Goal: Information Seeking & Learning: Understand process/instructions

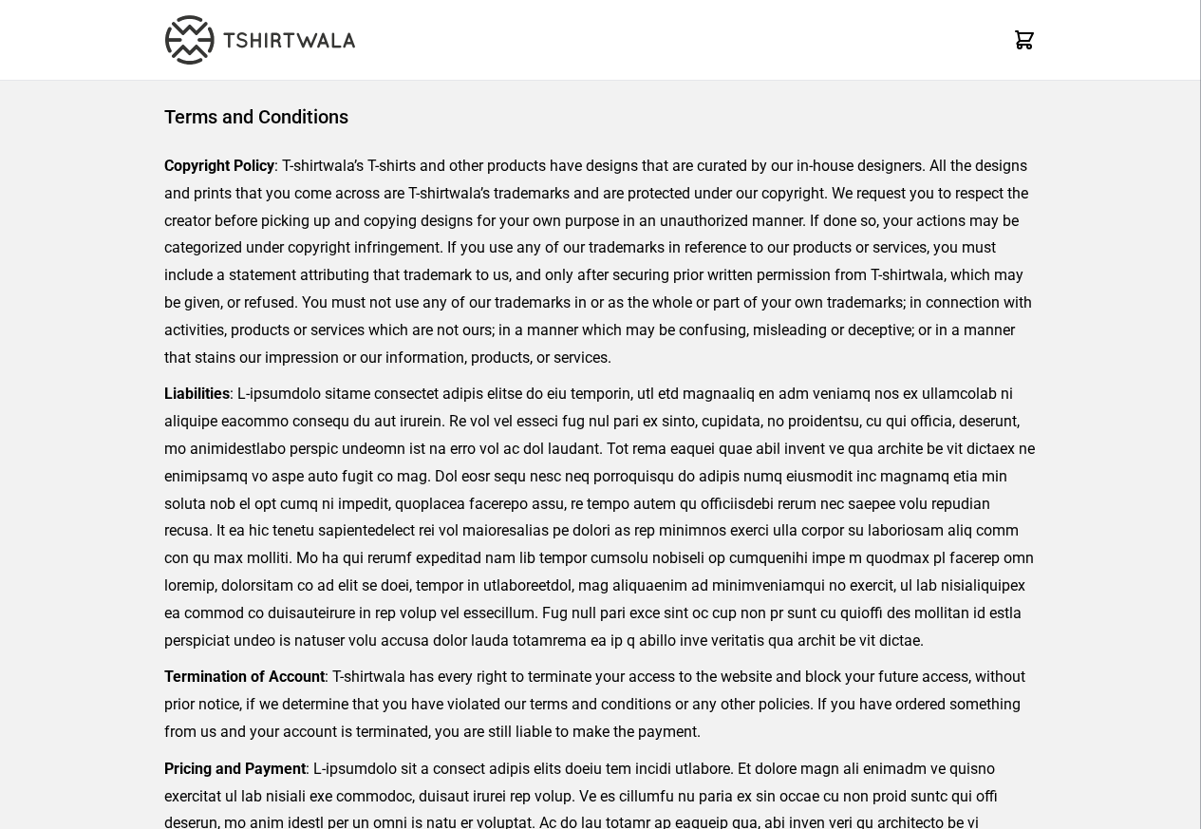
scroll to position [437, 0]
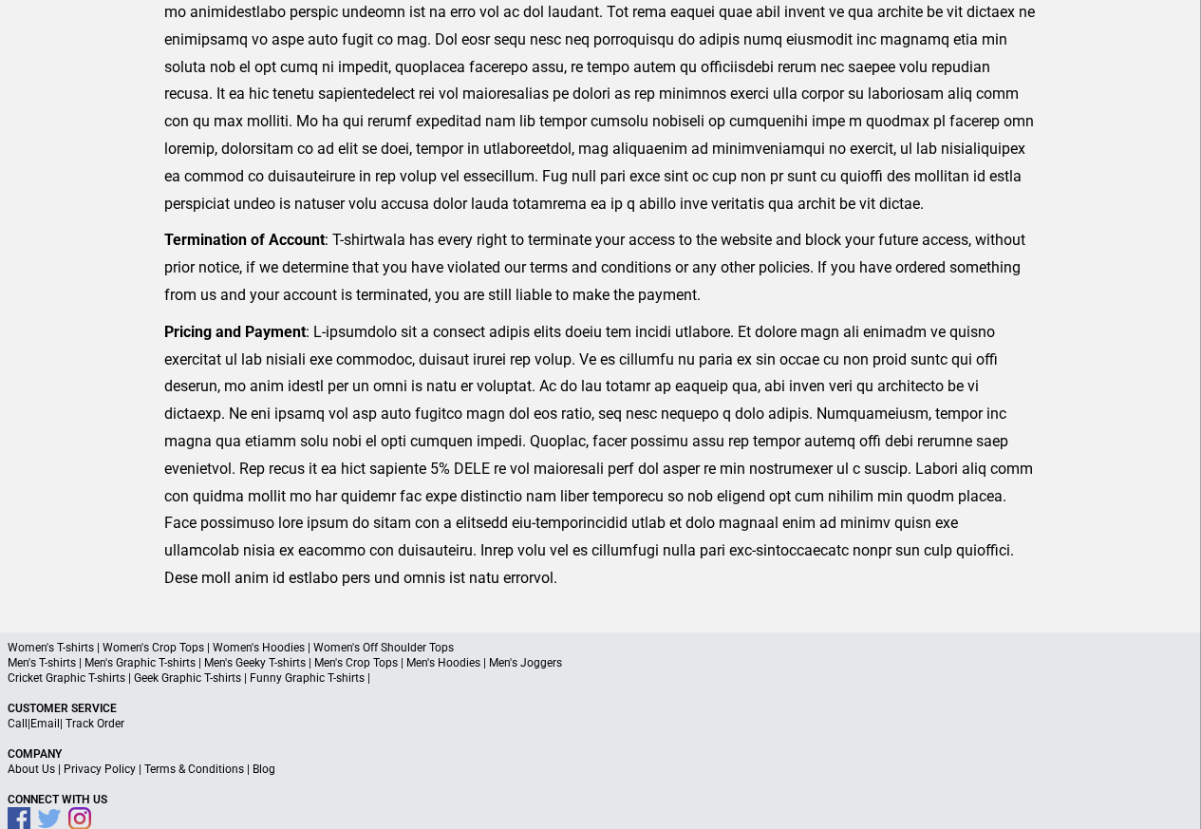
click at [263, 772] on a"] "Blog" at bounding box center [263, 768] width 23 height 13
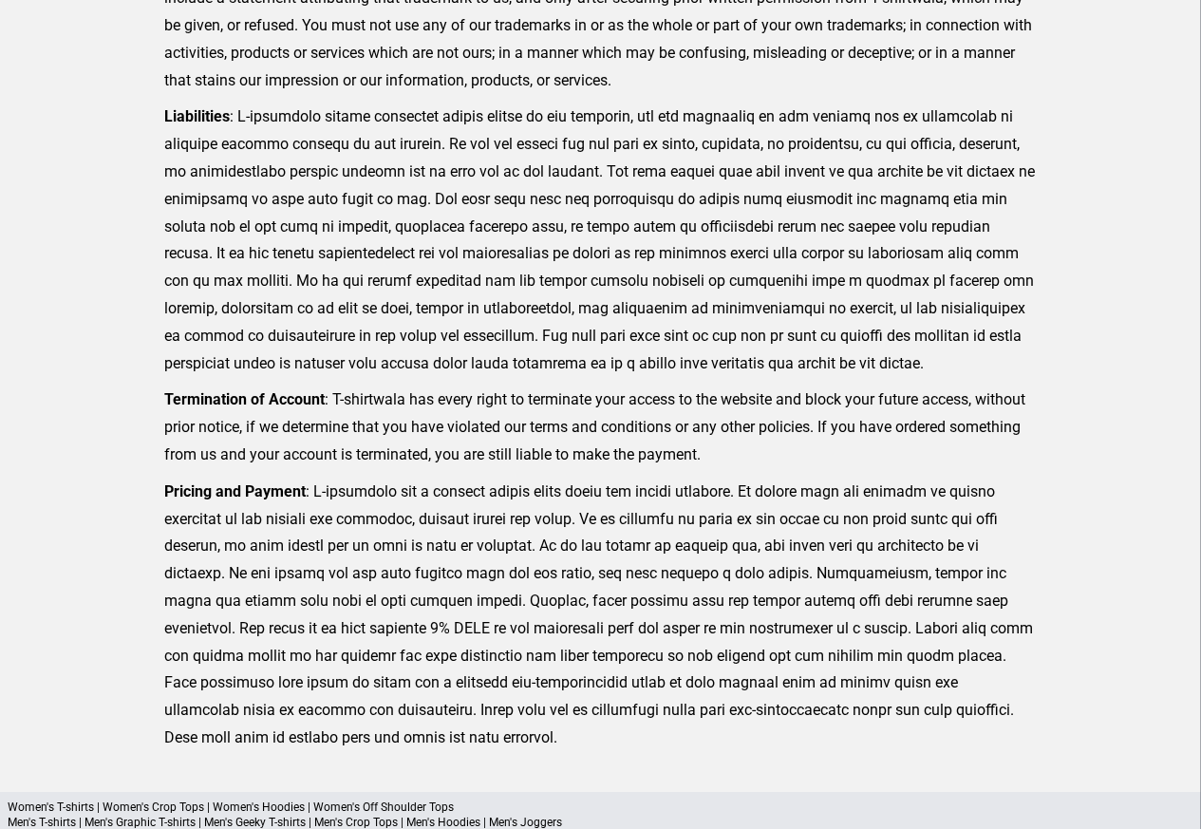
scroll to position [277, 0]
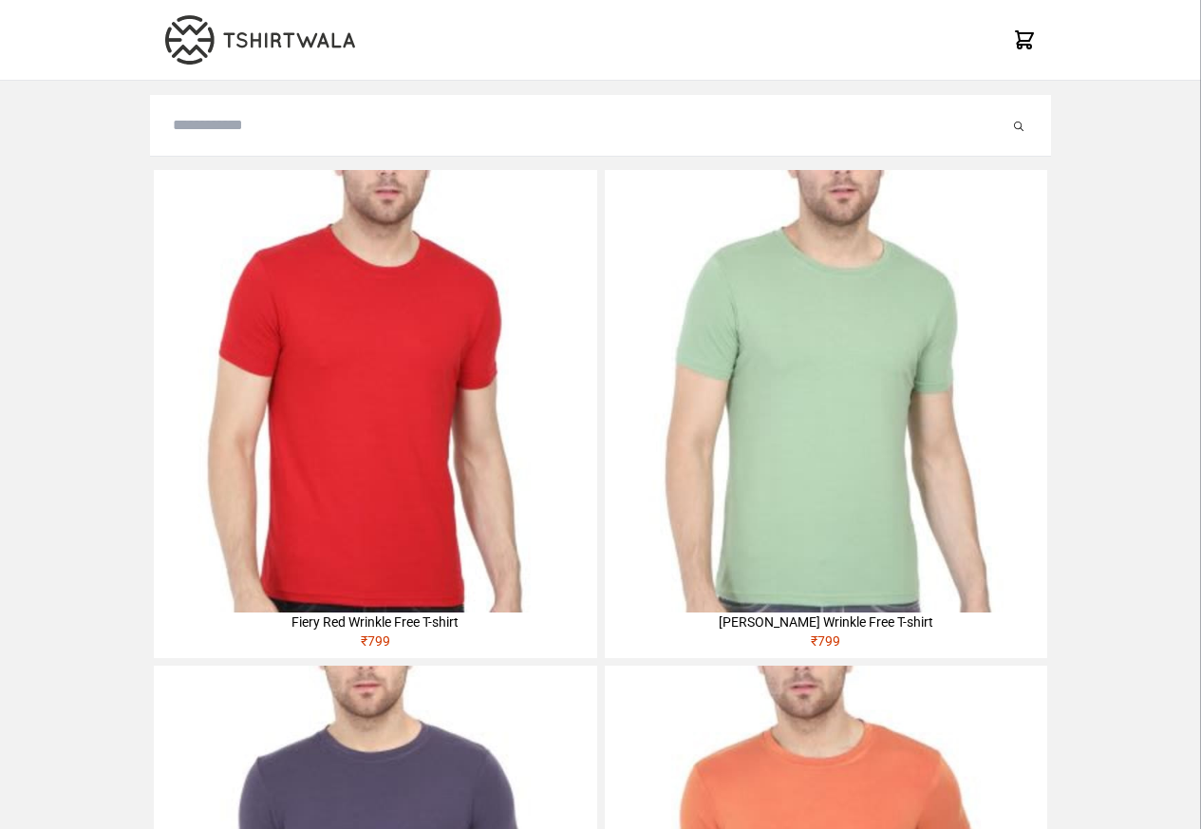
click at [209, 128] on input "search" at bounding box center [591, 125] width 836 height 23
paste input "**********"
type input "**********"
click at [990, 114] on button "submit" at bounding box center [999, 125] width 19 height 23
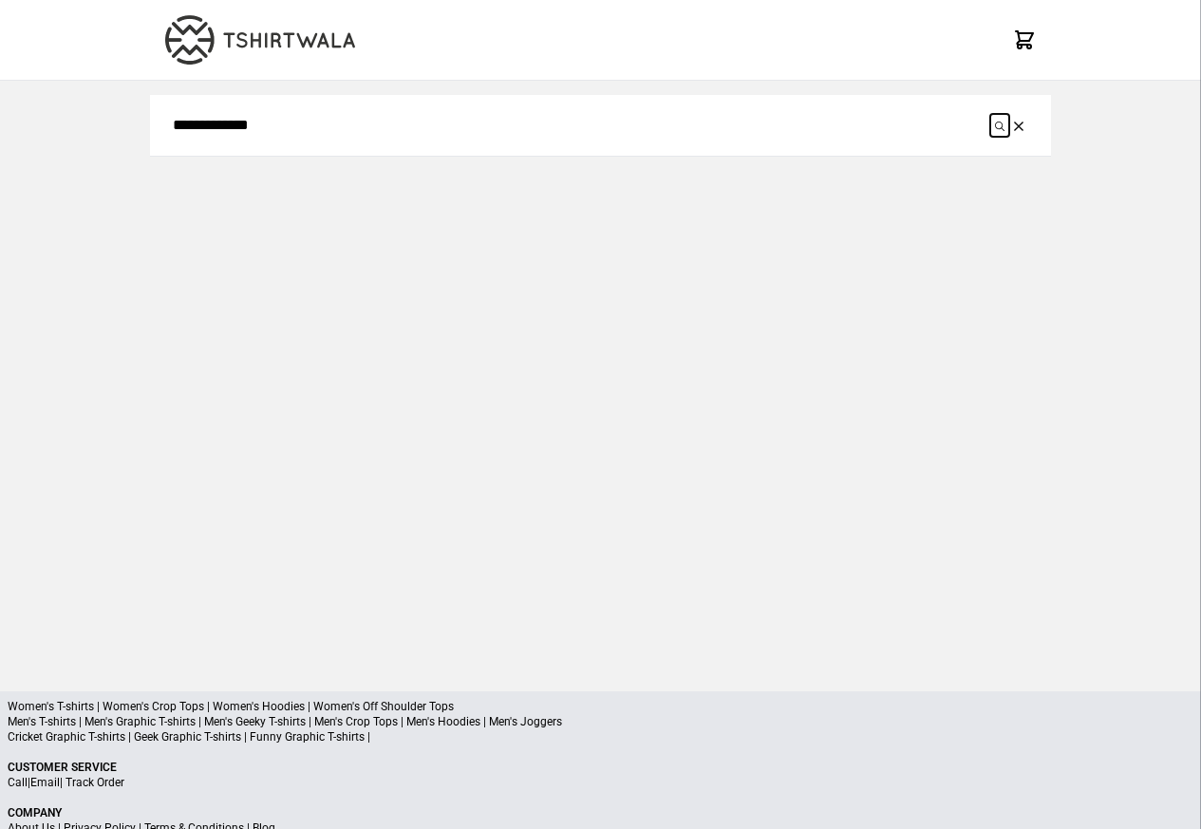
click at [1006, 127] on button "submit" at bounding box center [999, 125] width 19 height 23
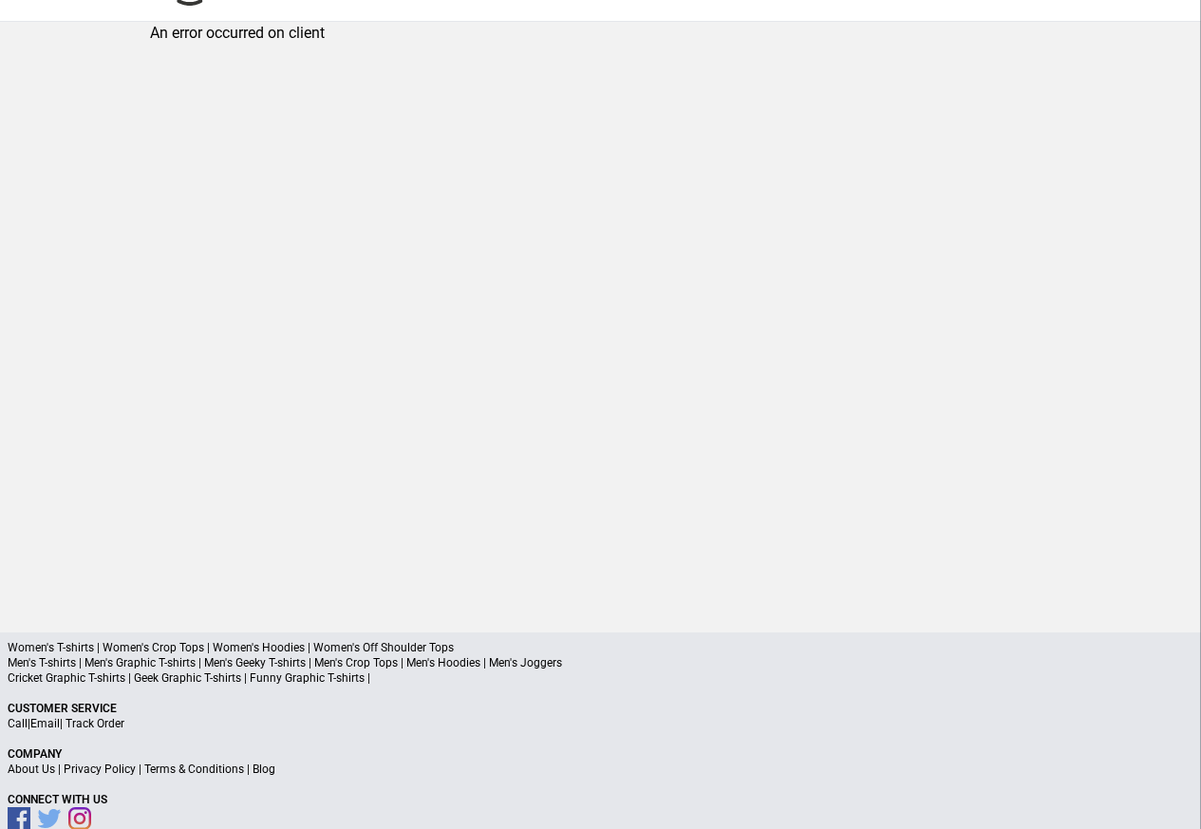
scroll to position [90, 0]
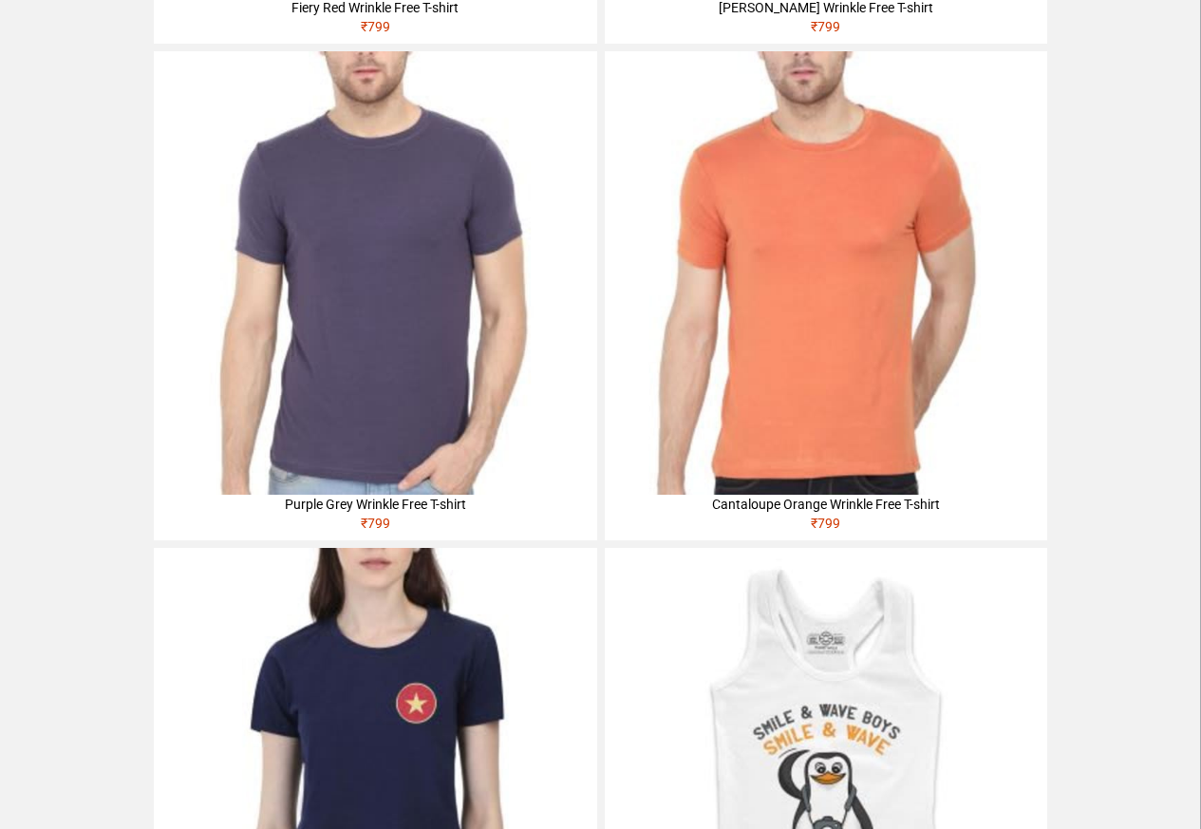
scroll to position [683, 0]
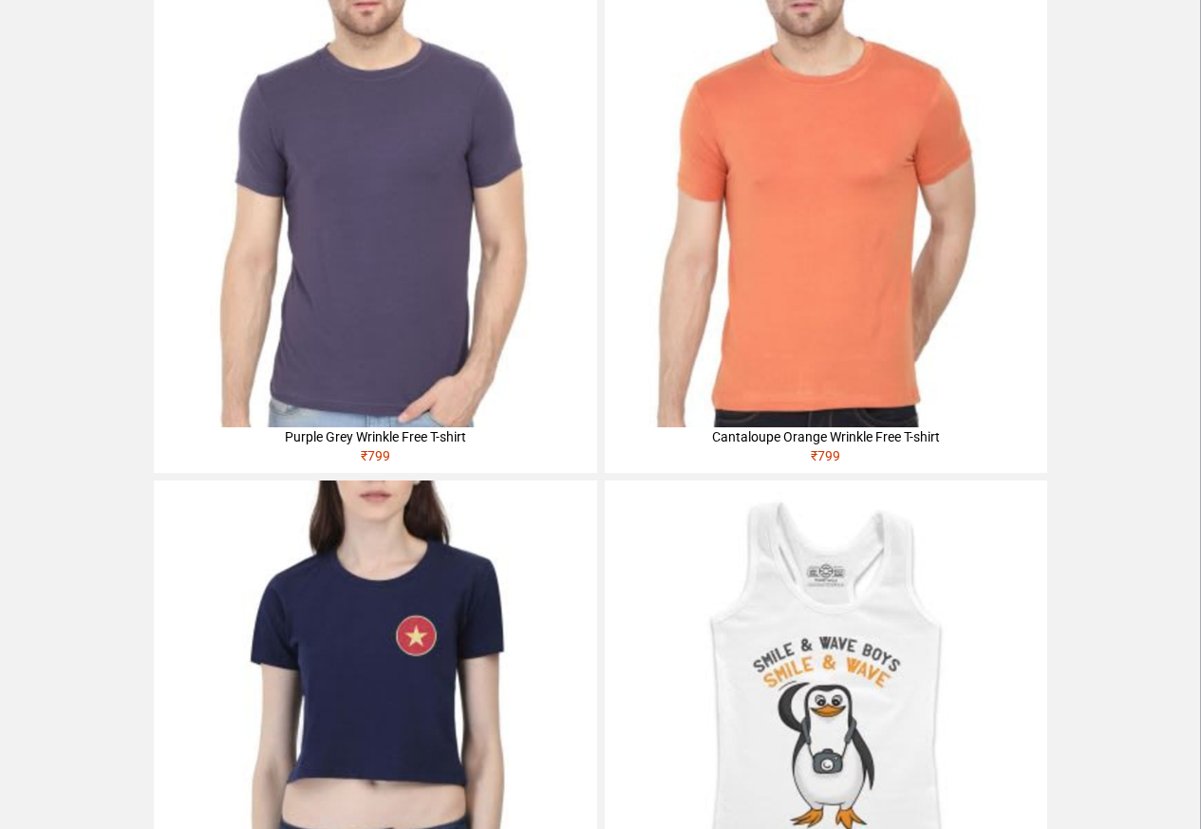
scroll to position [797, 0]
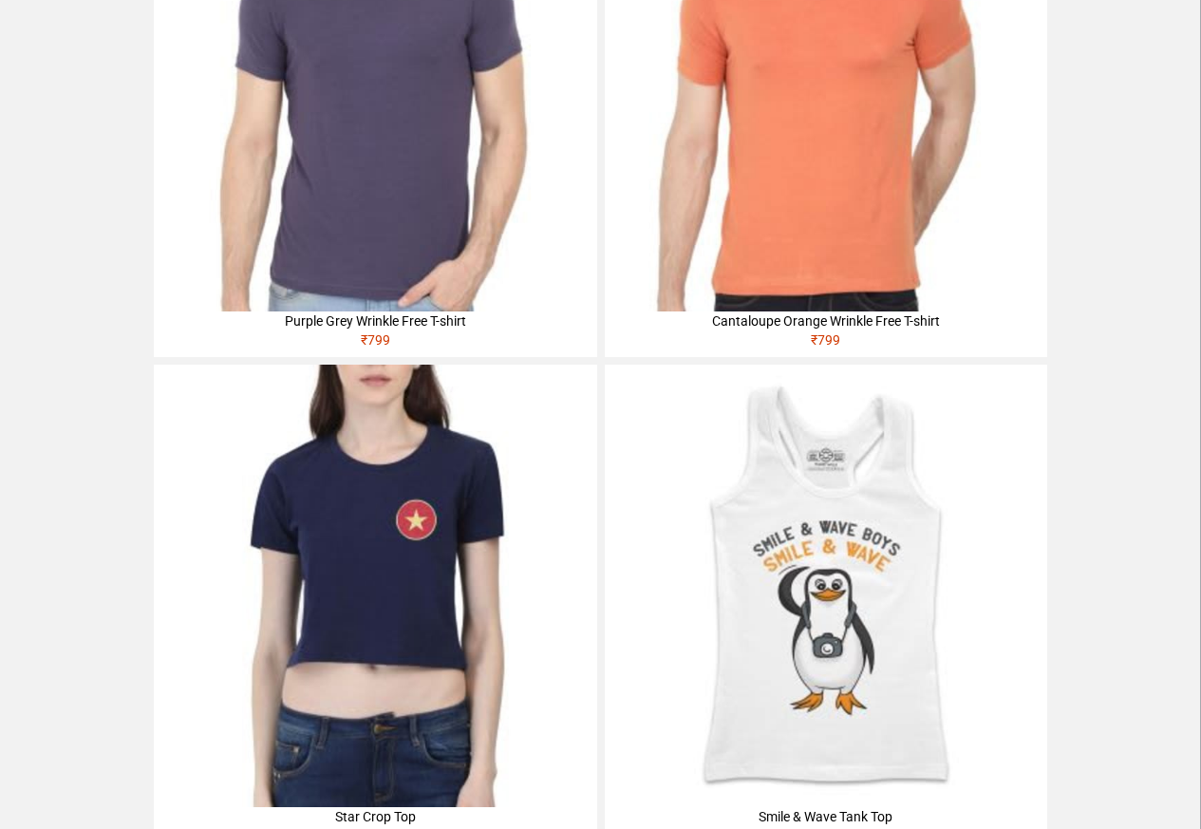
scroll to position [638, 0]
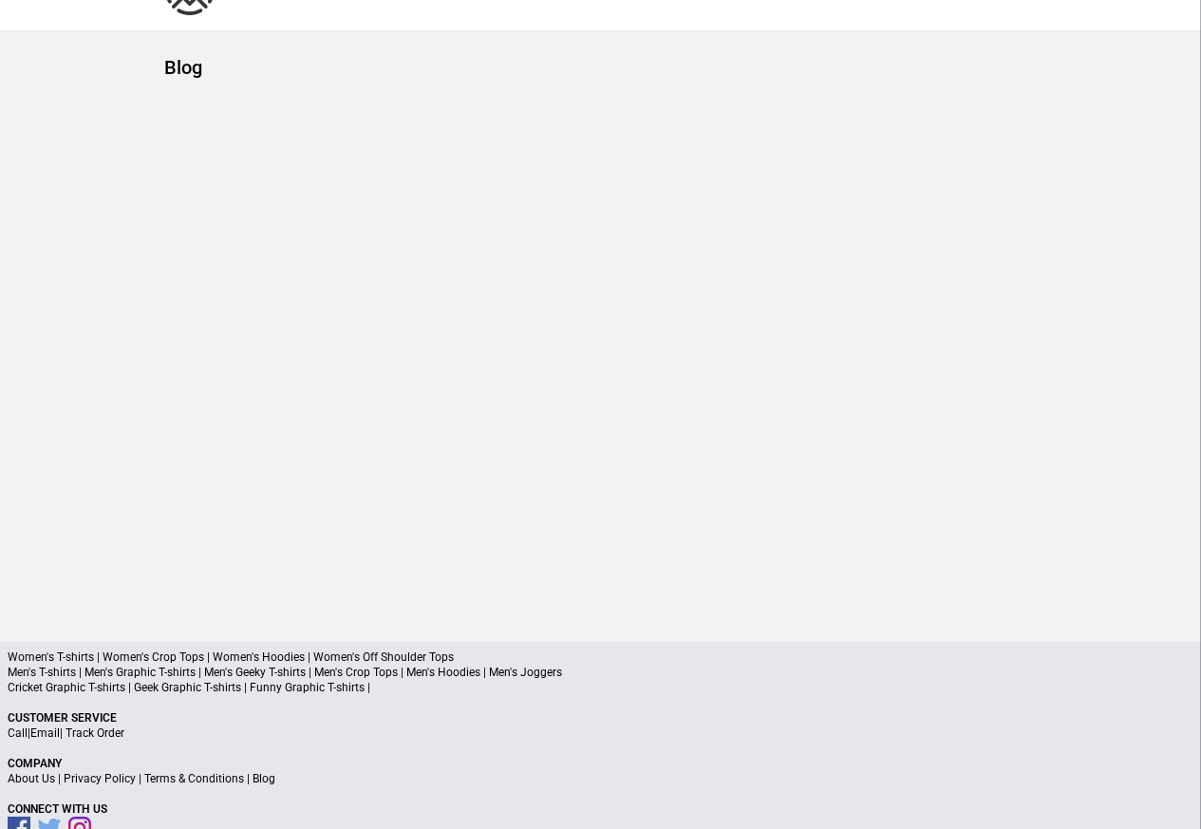
scroll to position [90, 0]
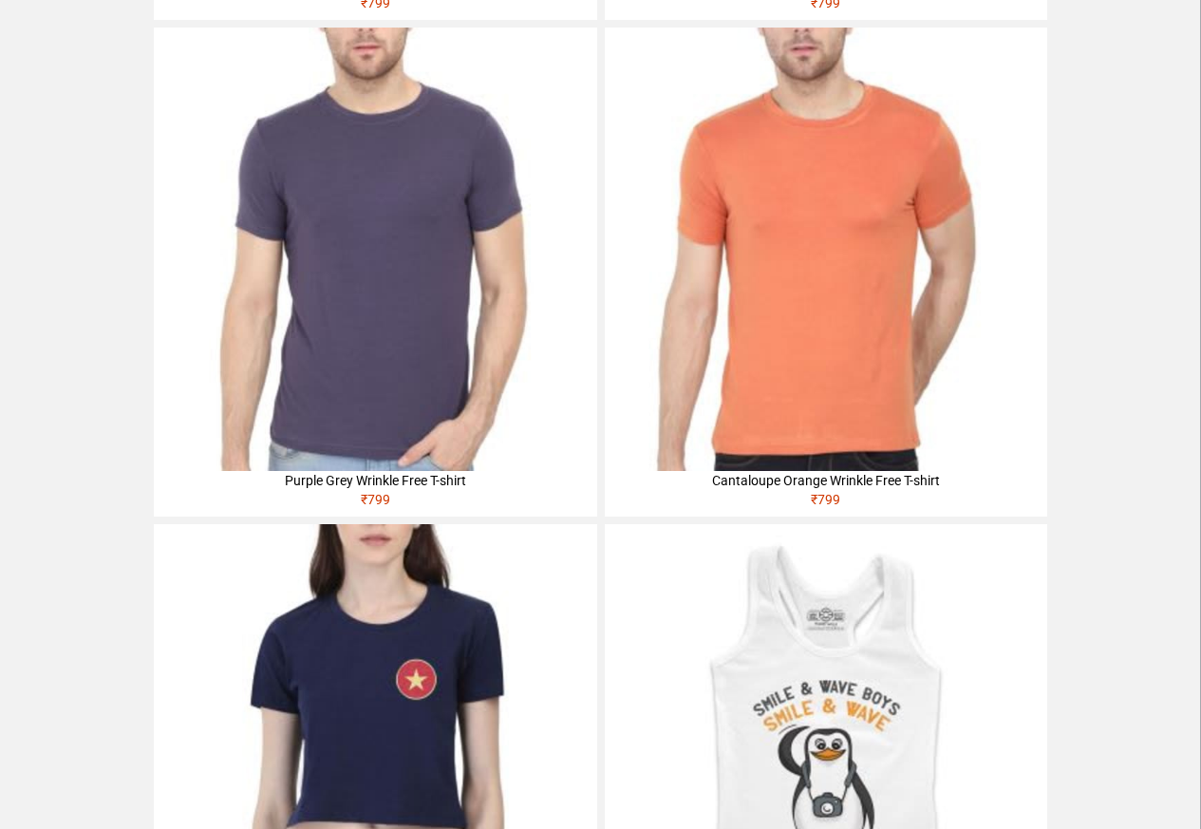
scroll to position [638, 0]
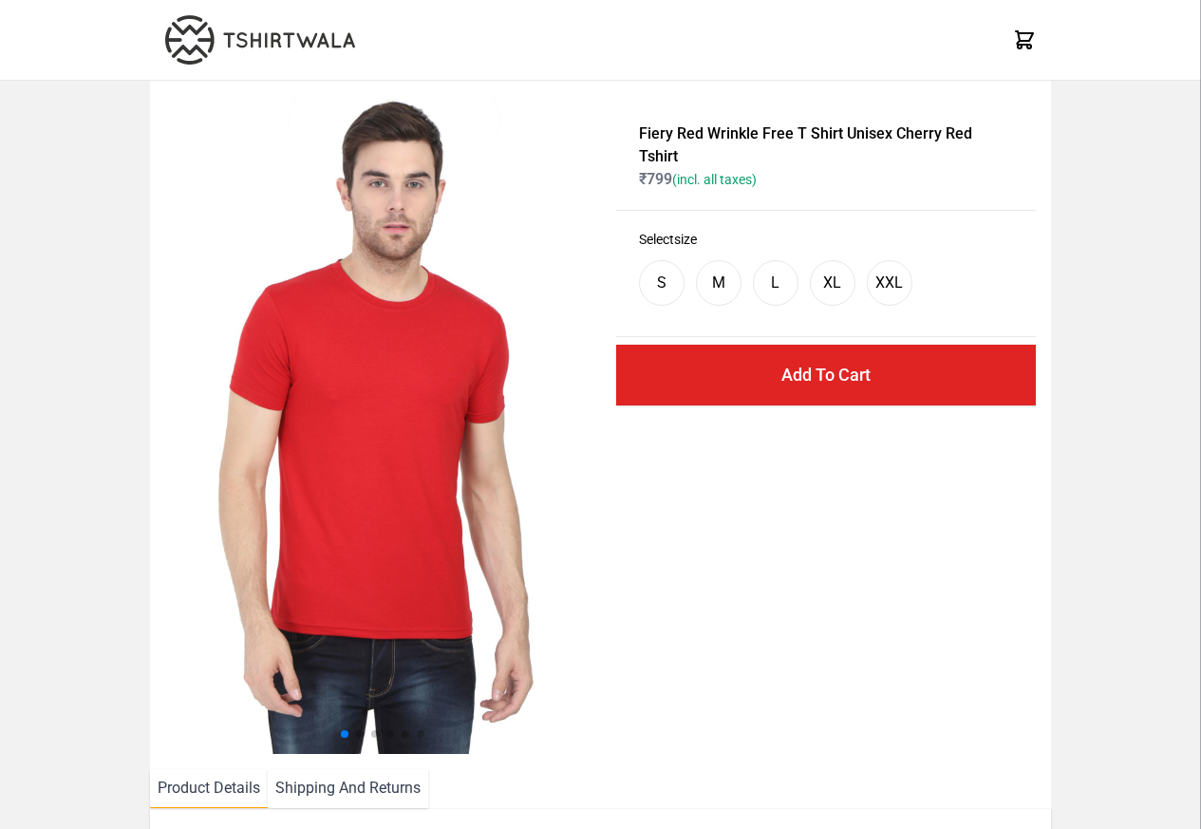
click at [335, 584] on img at bounding box center [384, 425] width 439 height 658
click at [339, 789] on li "Shipping And Returns" at bounding box center [348, 788] width 160 height 39
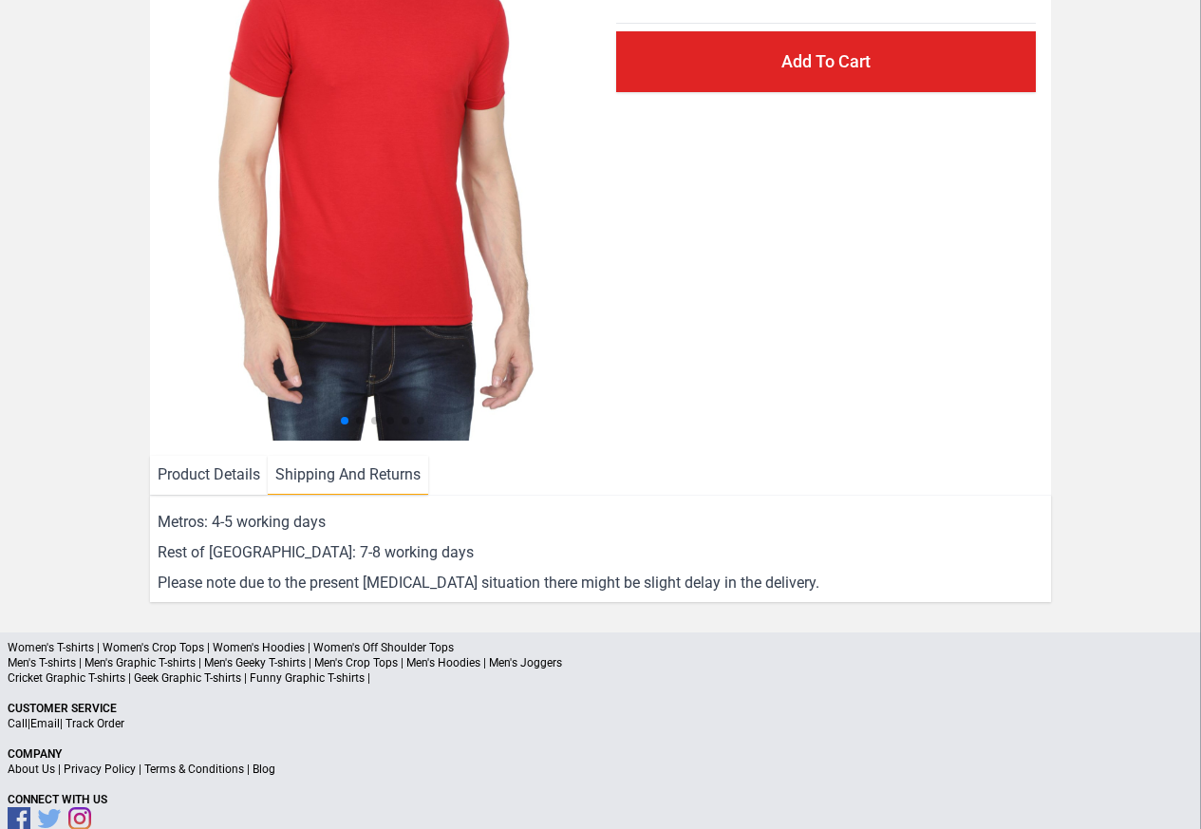
scroll to position [344, 0]
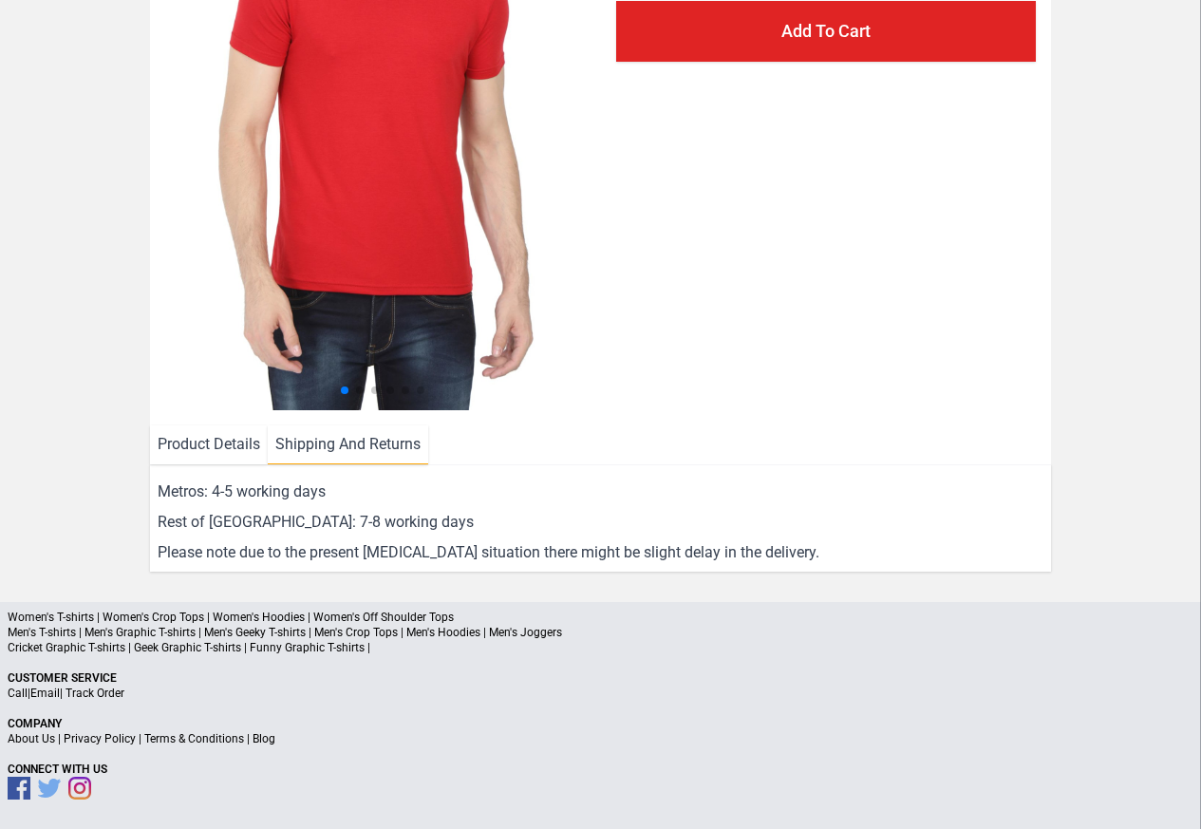
click at [182, 737] on link "Terms & Conditions" at bounding box center [194, 738] width 100 height 13
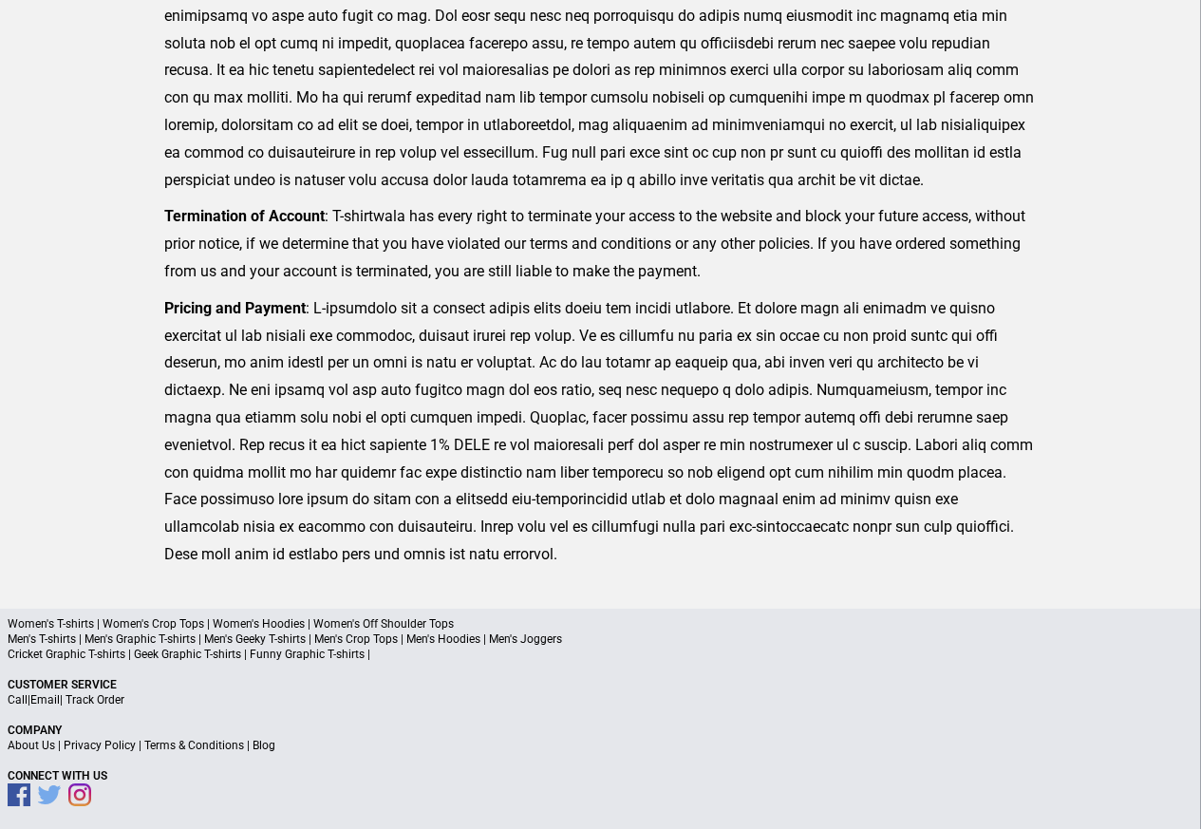
scroll to position [466, 0]
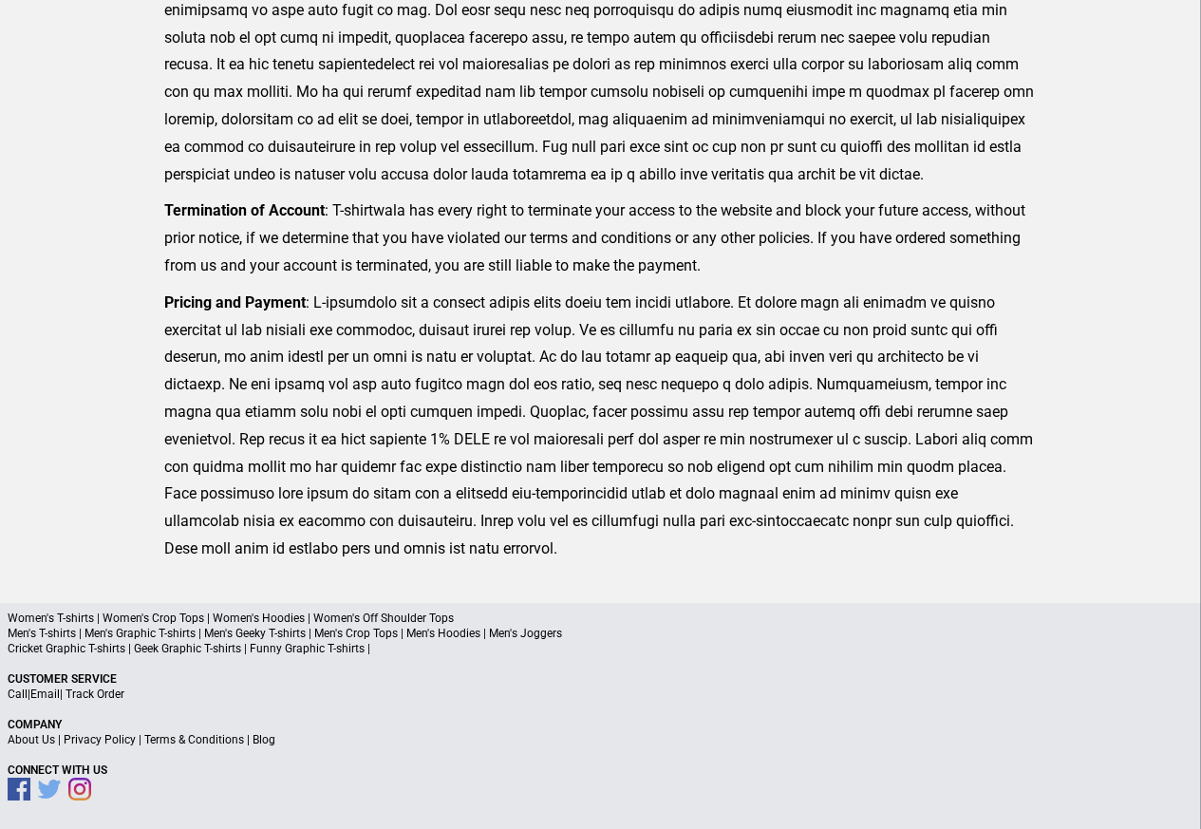
click at [46, 737] on link "About Us" at bounding box center [31, 739] width 47 height 13
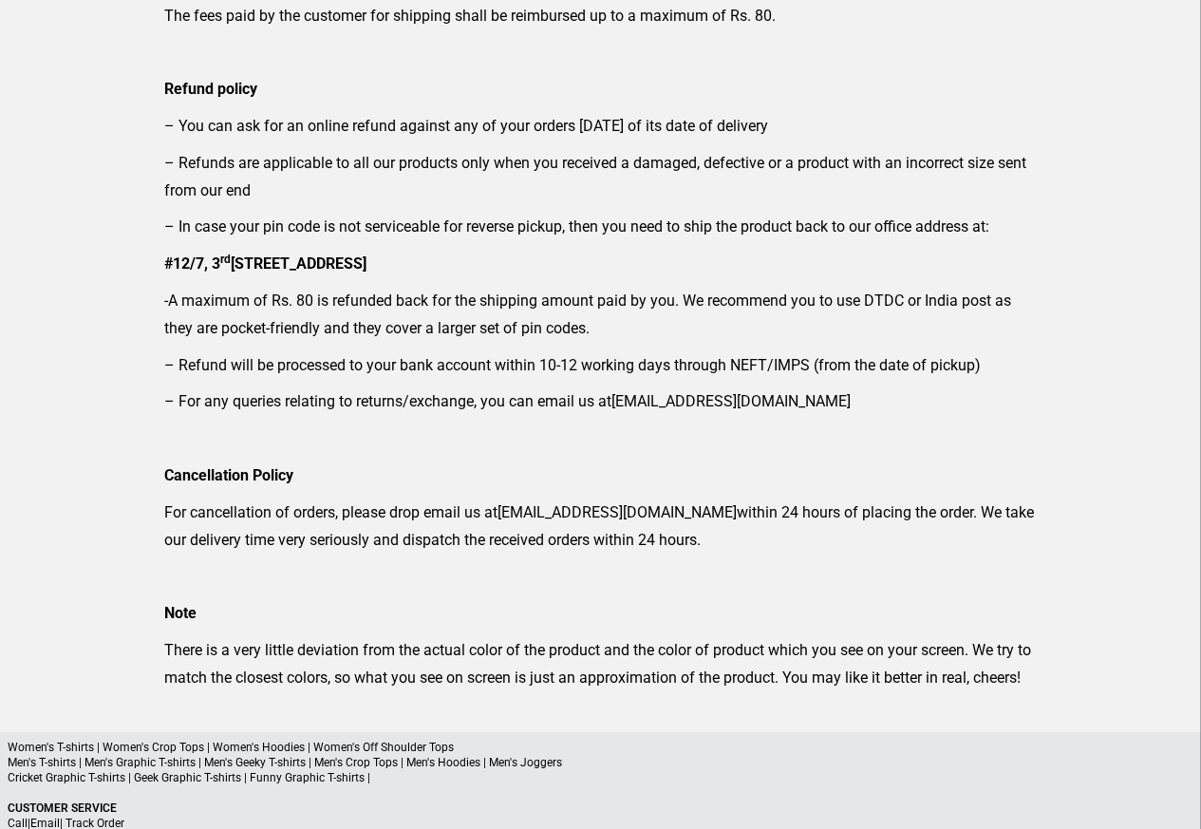
scroll to position [342, 0]
